Goal: Task Accomplishment & Management: Complete application form

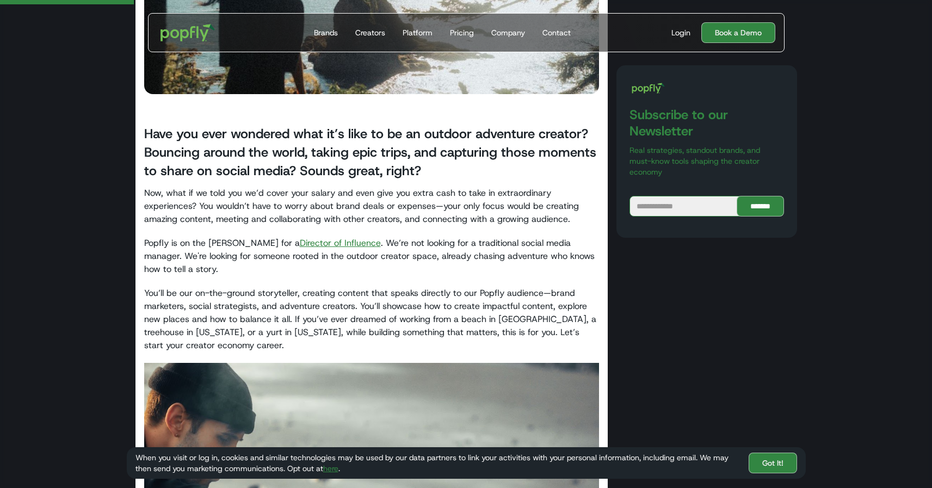
scroll to position [305, 0]
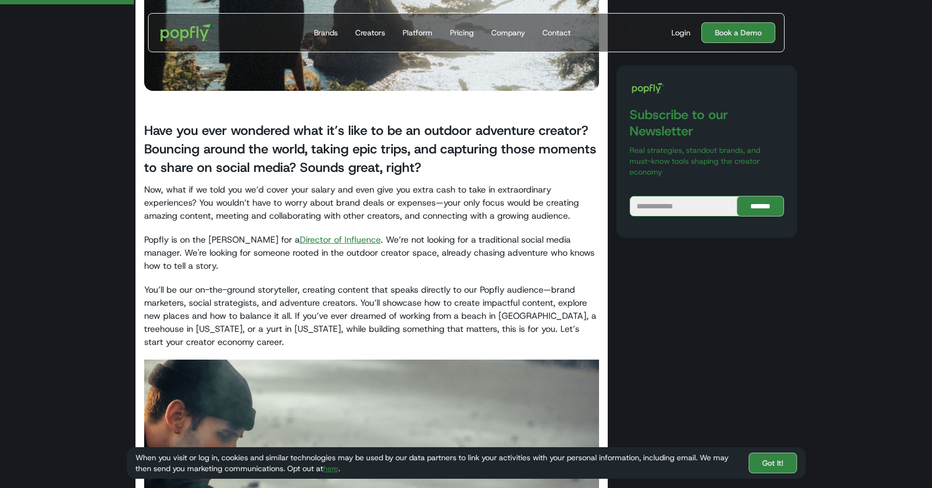
click at [300, 240] on link "Director of Influence" at bounding box center [340, 239] width 81 height 11
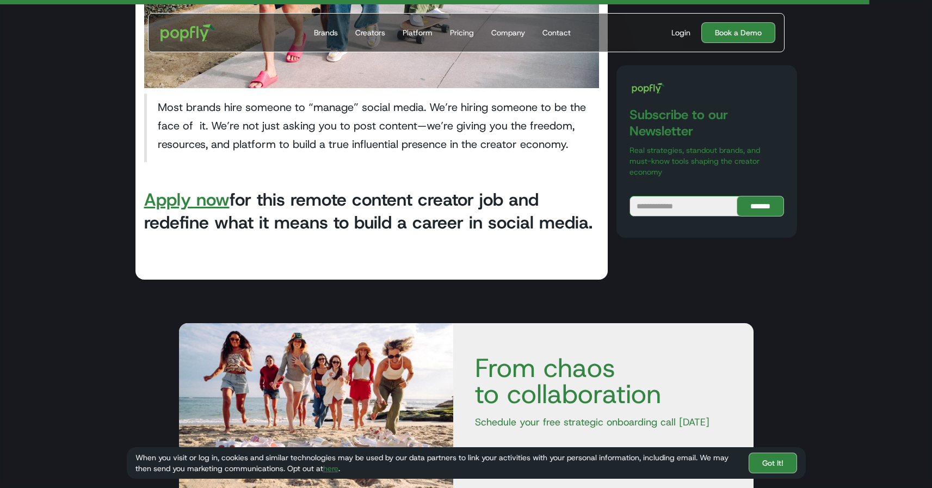
scroll to position [2256, 0]
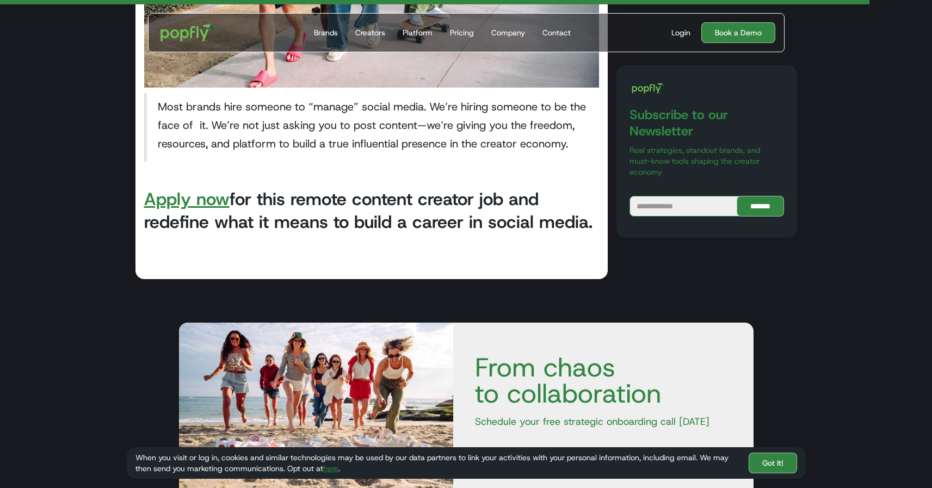
click at [170, 191] on link "Apply now" at bounding box center [186, 199] width 85 height 23
click at [172, 201] on link "Apply now" at bounding box center [186, 199] width 85 height 23
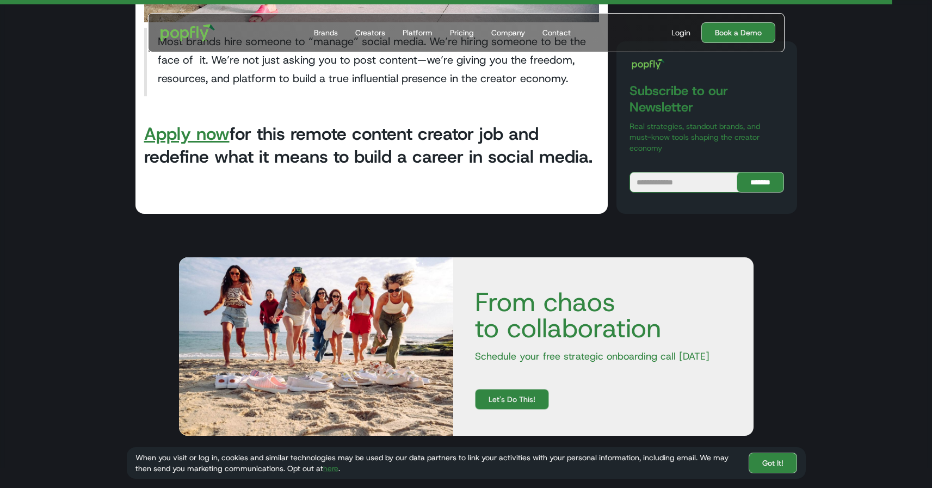
scroll to position [2322, 0]
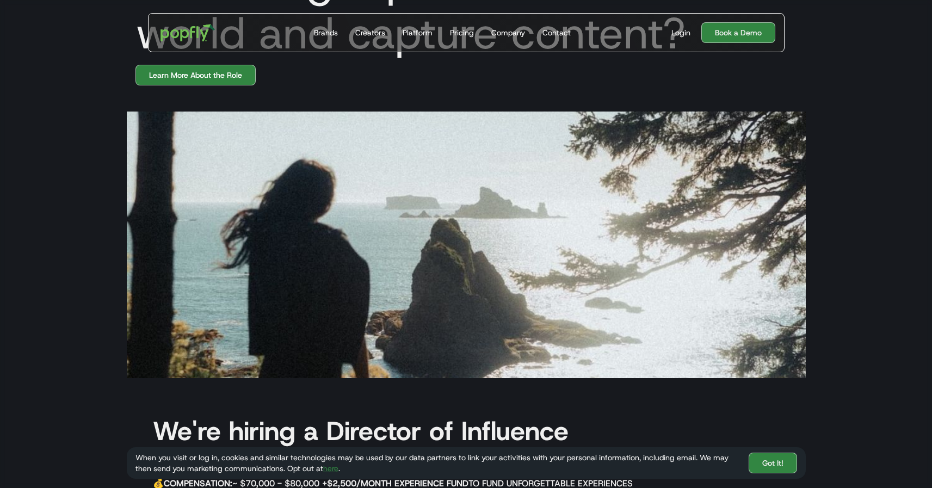
scroll to position [119, 0]
